Goal: Check status: Check status

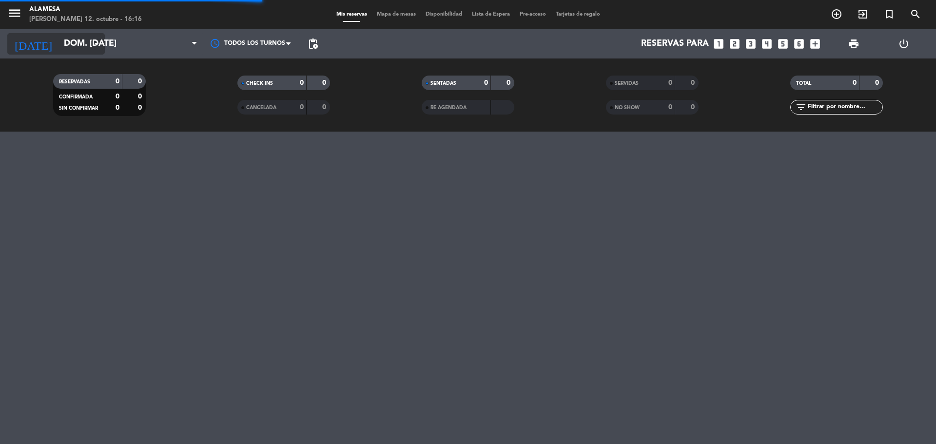
click at [78, 44] on input "dom. [DATE]" at bounding box center [115, 43] width 113 height 19
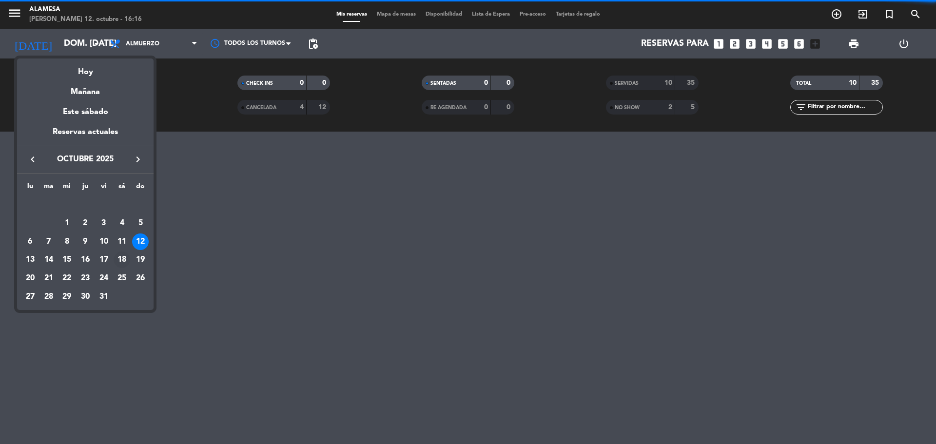
click at [127, 259] on div "18" at bounding box center [122, 259] width 17 height 17
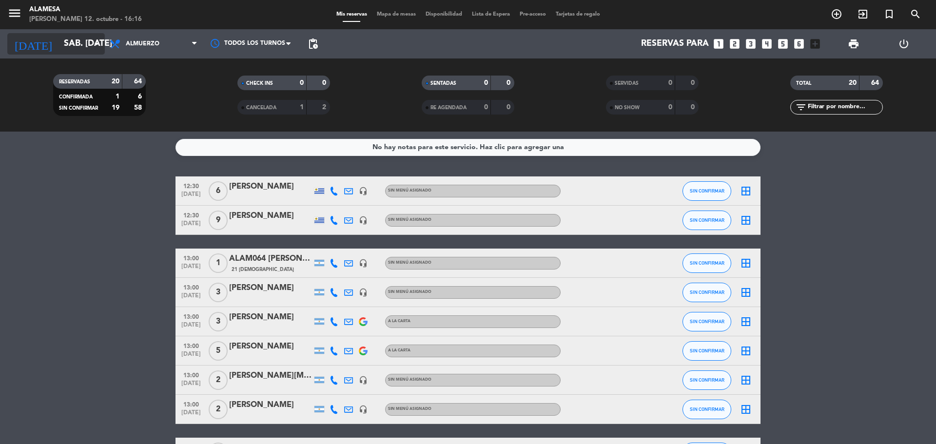
click at [64, 43] on input "sáb. [DATE]" at bounding box center [115, 43] width 113 height 19
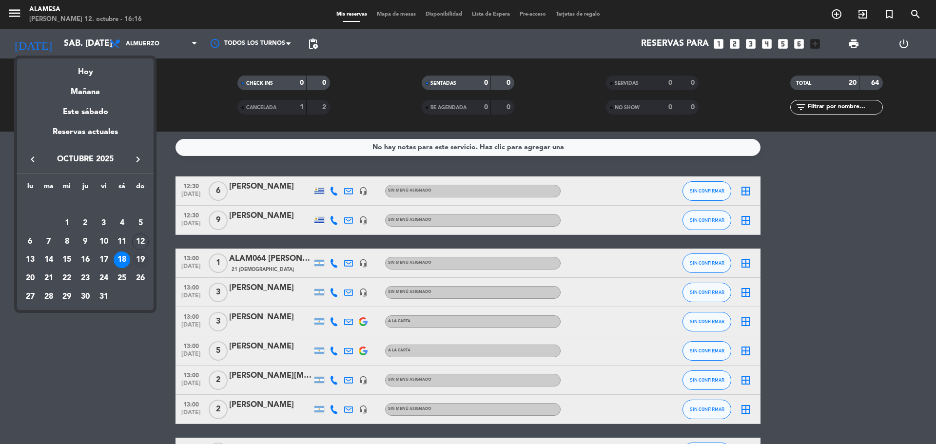
click at [141, 254] on div "19" at bounding box center [140, 259] width 17 height 17
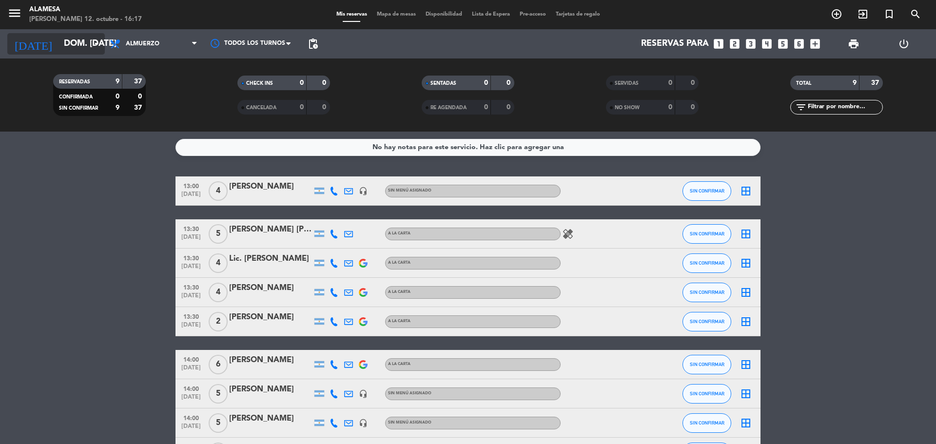
click at [82, 41] on input "dom. [DATE]" at bounding box center [115, 43] width 113 height 19
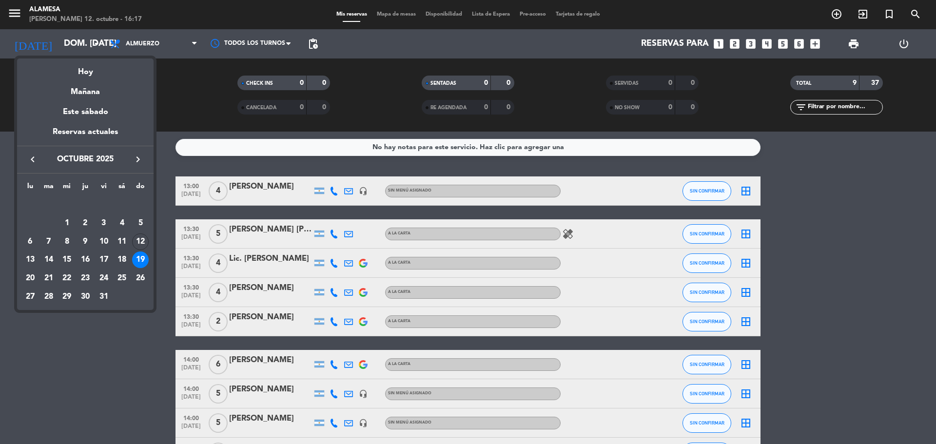
click at [172, 156] on div at bounding box center [468, 222] width 936 height 444
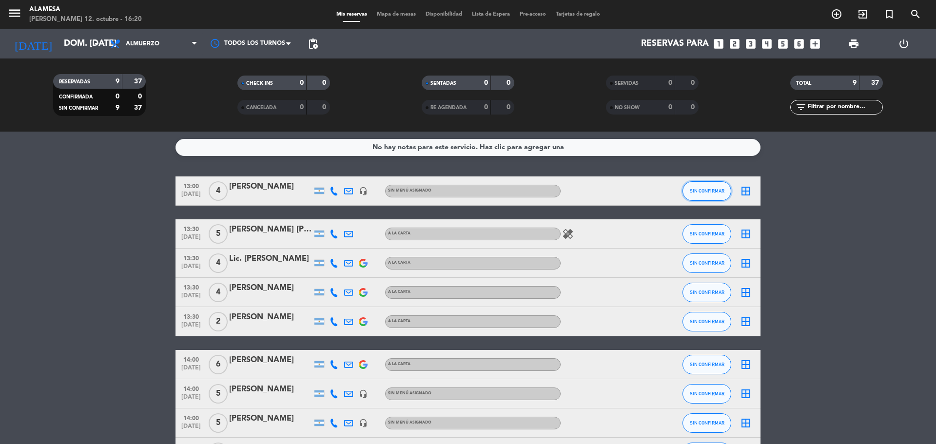
click at [711, 195] on button "SIN CONFIRMAR" at bounding box center [706, 190] width 49 height 19
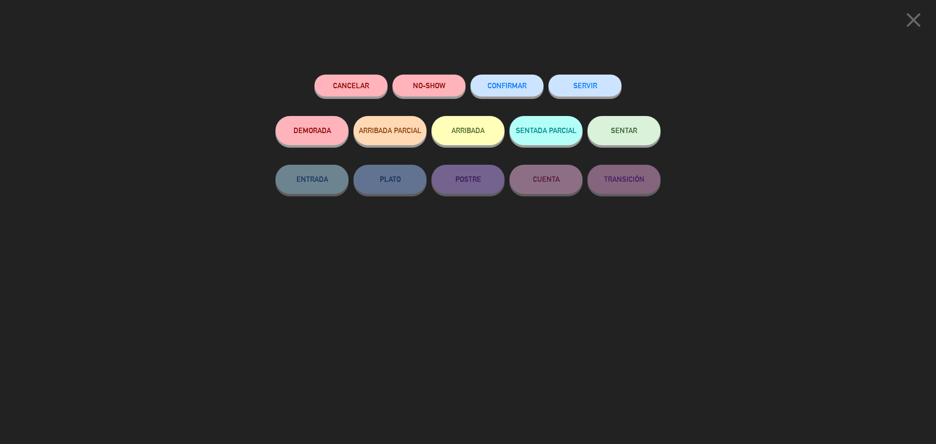
click at [911, 19] on icon "close" at bounding box center [913, 20] width 24 height 24
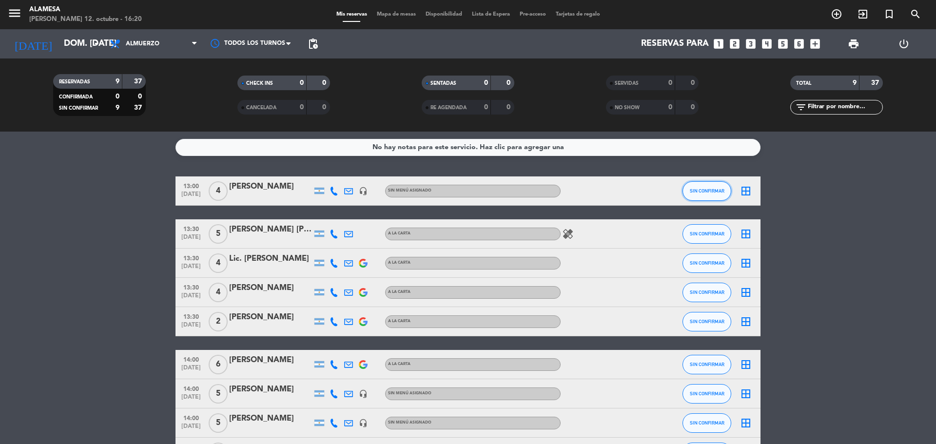
click at [713, 193] on span "SIN CONFIRMAR" at bounding box center [707, 190] width 35 height 5
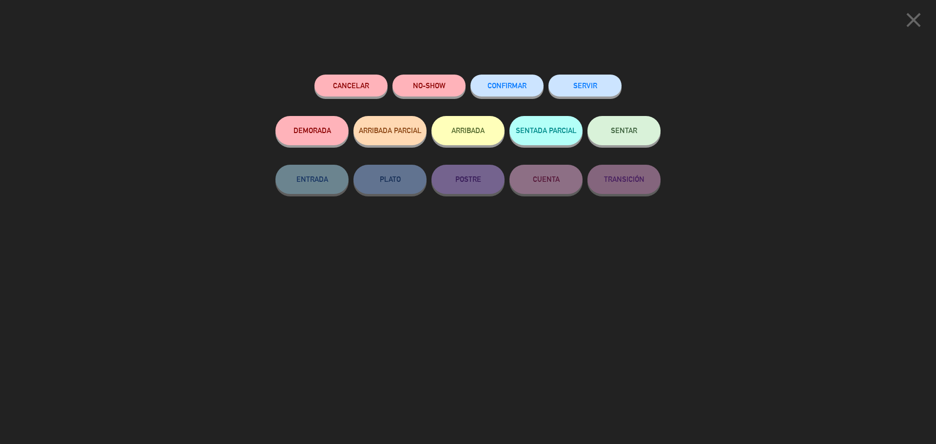
click at [916, 23] on icon "close" at bounding box center [913, 20] width 24 height 24
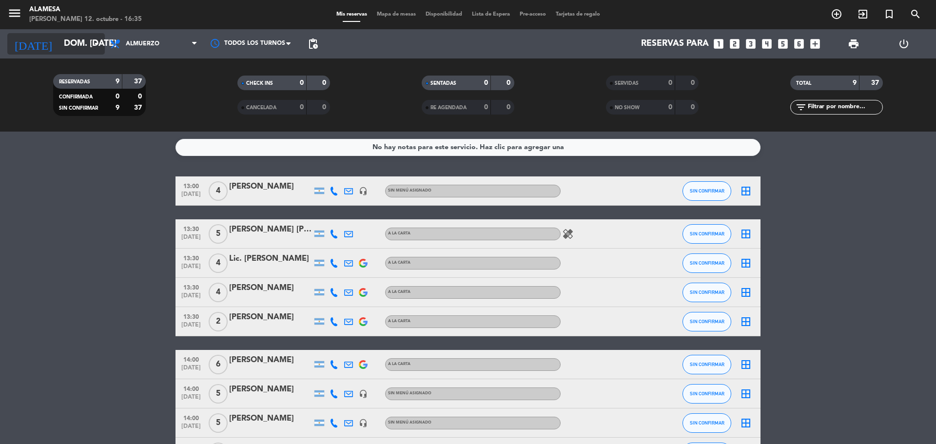
click at [74, 50] on input "dom. [DATE]" at bounding box center [115, 43] width 113 height 19
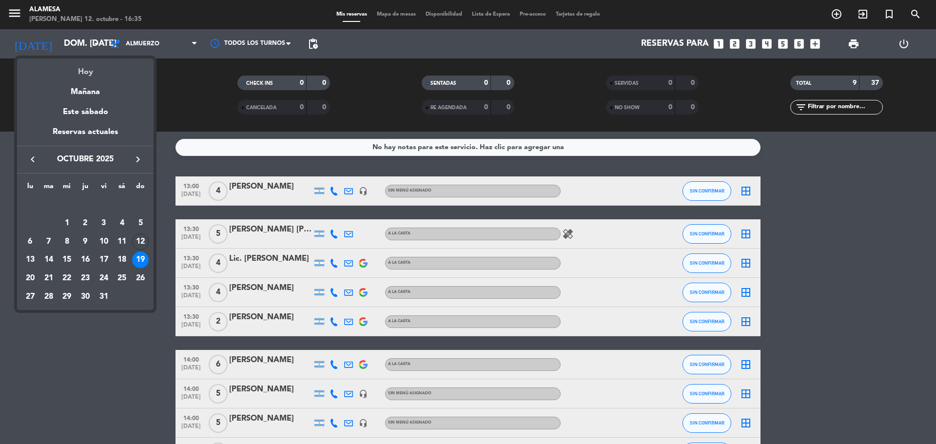
click at [92, 74] on div "Hoy" at bounding box center [85, 68] width 136 height 20
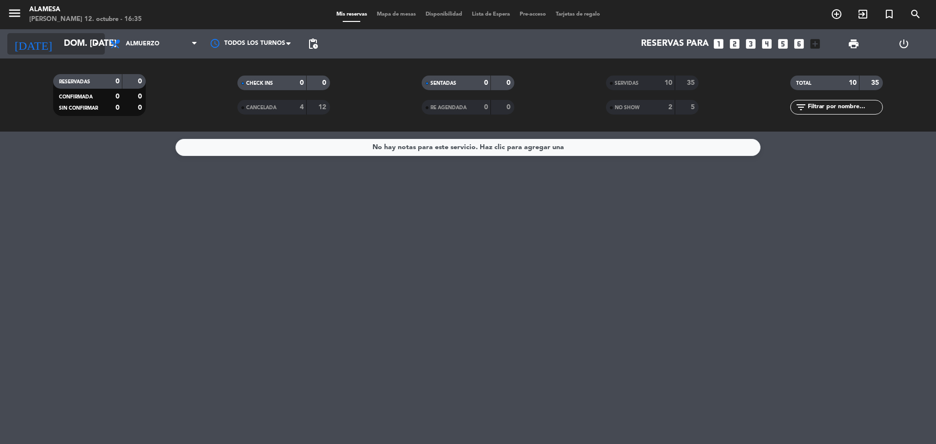
click at [95, 39] on icon "arrow_drop_down" at bounding box center [97, 44] width 12 height 12
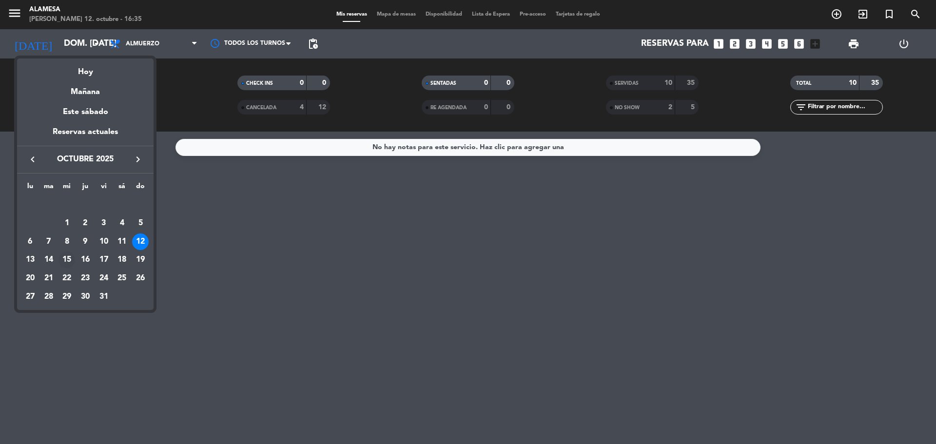
click at [65, 256] on div "15" at bounding box center [66, 259] width 17 height 17
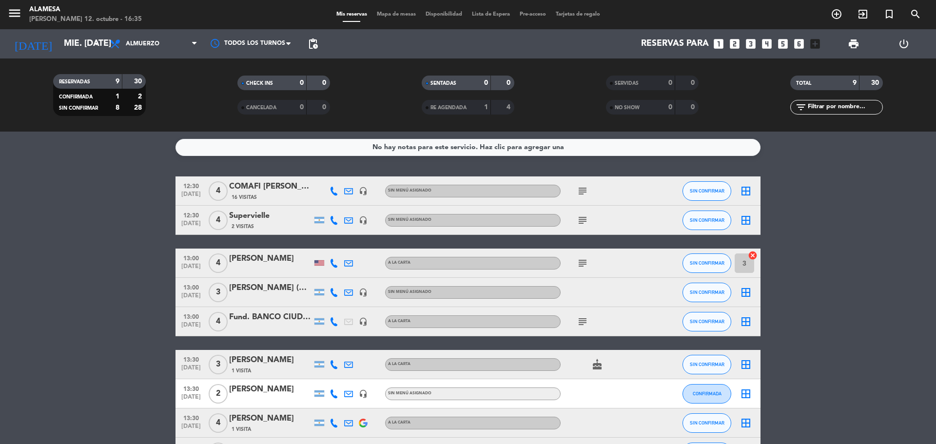
click at [95, 55] on div "[DATE] mié. [DATE] arrow_drop_down" at bounding box center [55, 43] width 97 height 29
click at [96, 48] on icon "arrow_drop_down" at bounding box center [97, 44] width 12 height 12
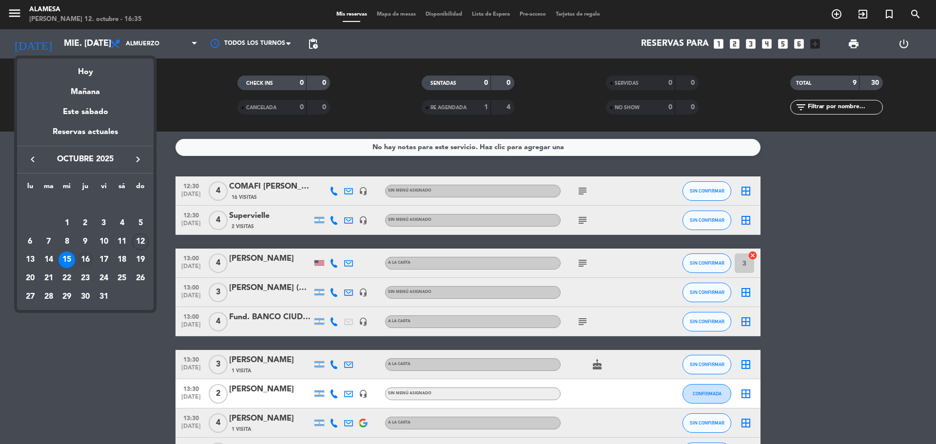
click at [87, 255] on div "16" at bounding box center [85, 259] width 17 height 17
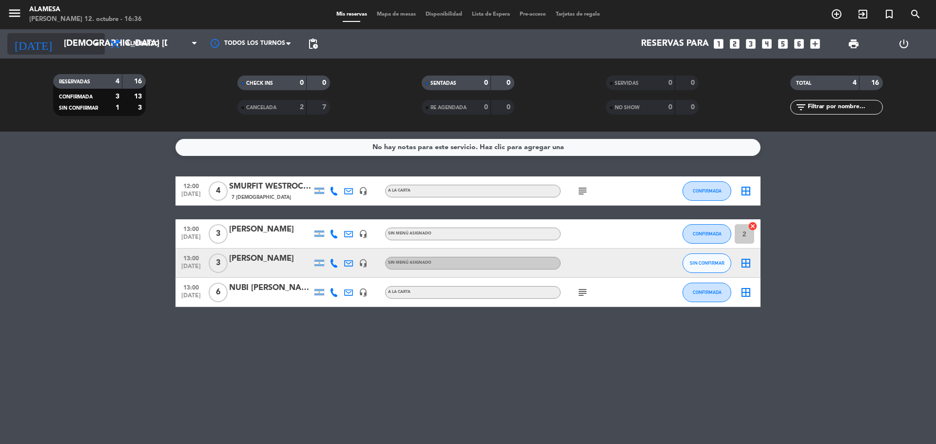
click at [95, 49] on icon "arrow_drop_down" at bounding box center [97, 44] width 12 height 12
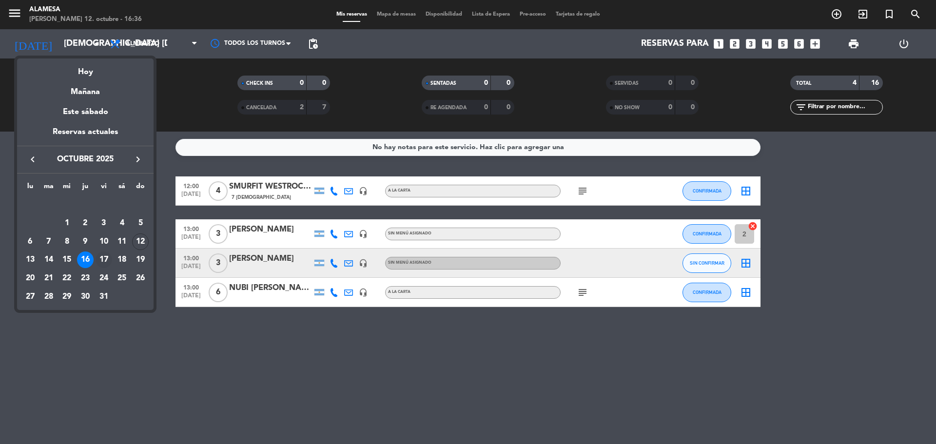
click at [104, 253] on div "17" at bounding box center [104, 259] width 17 height 17
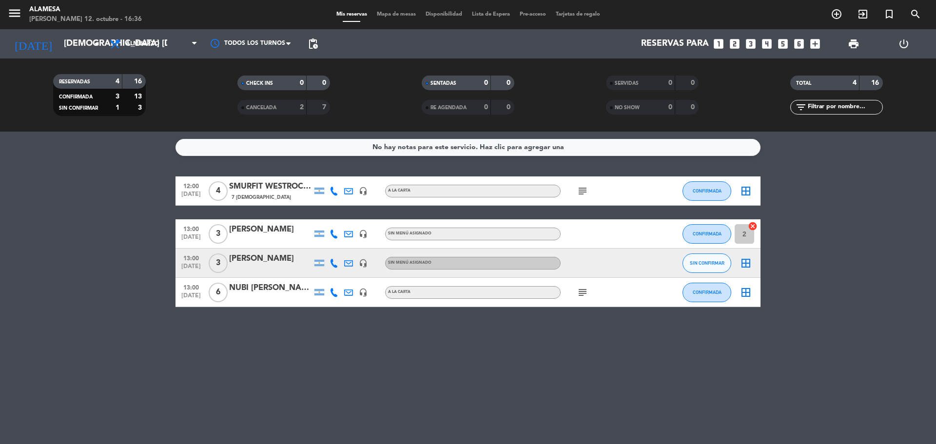
type input "vie. [DATE]"
